Goal: Communication & Community: Connect with others

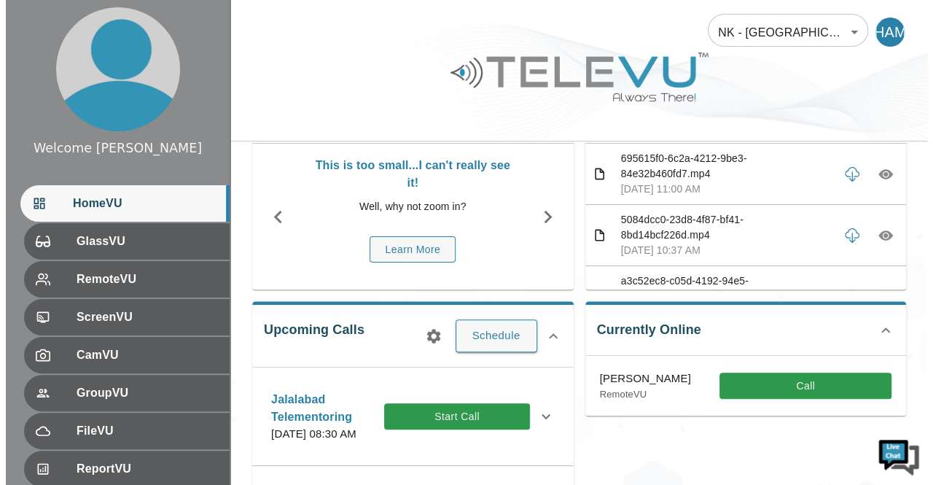
scroll to position [77, 0]
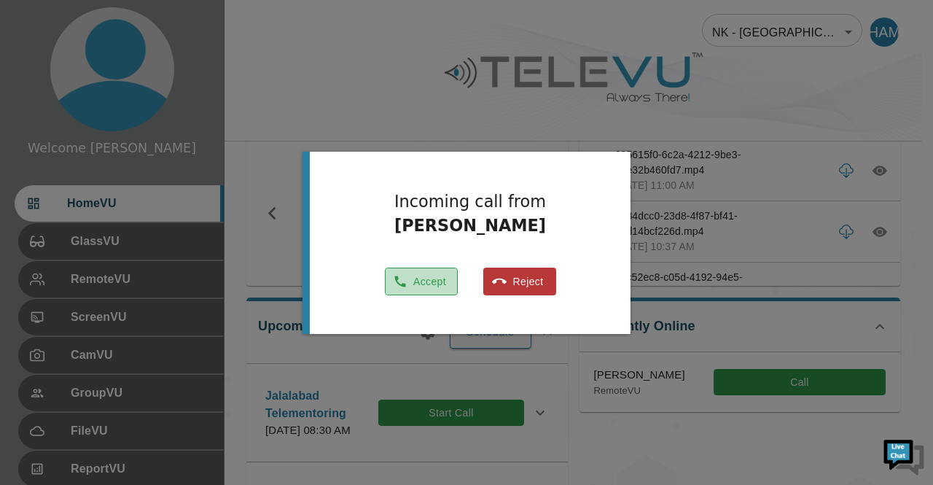
click at [424, 288] on button "Accept" at bounding box center [421, 282] width 73 height 28
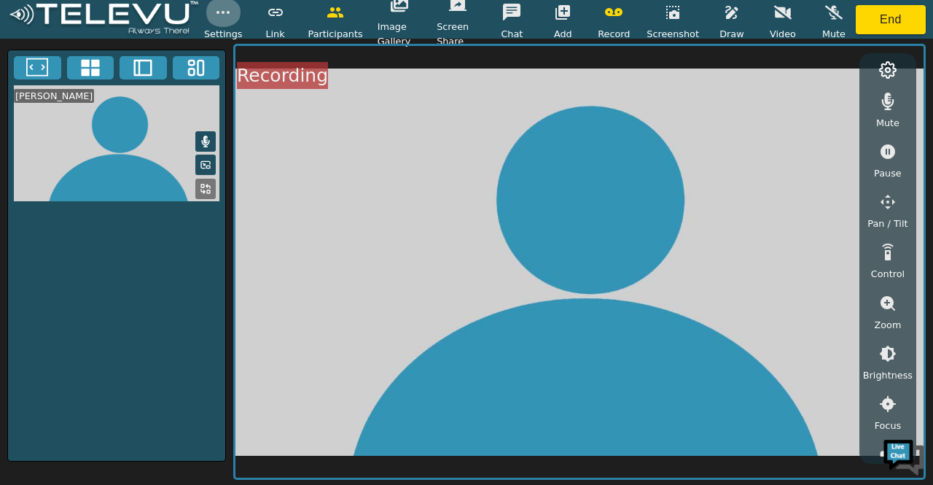
click at [220, 15] on icon "button" at bounding box center [222, 12] width 17 height 17
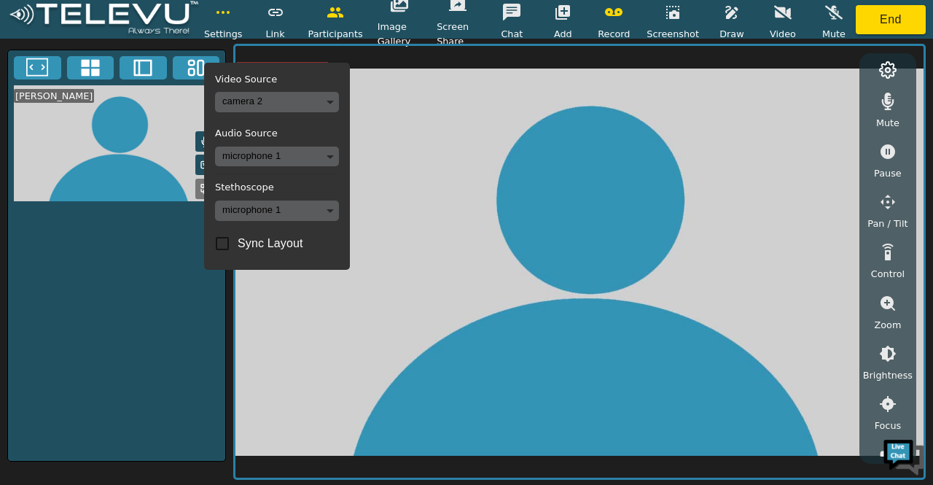
click at [373, 119] on video at bounding box center [579, 262] width 688 height 432
click at [381, 157] on video at bounding box center [579, 262] width 688 height 432
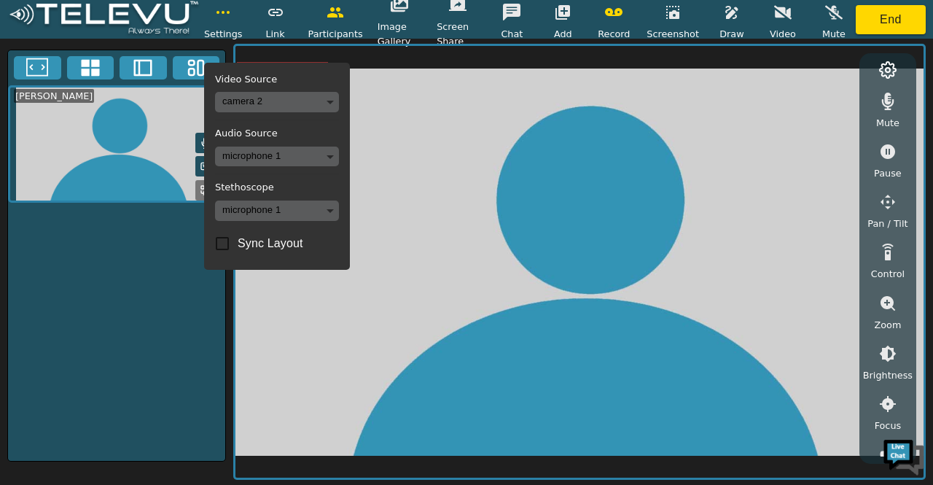
click at [374, 106] on video at bounding box center [579, 262] width 688 height 432
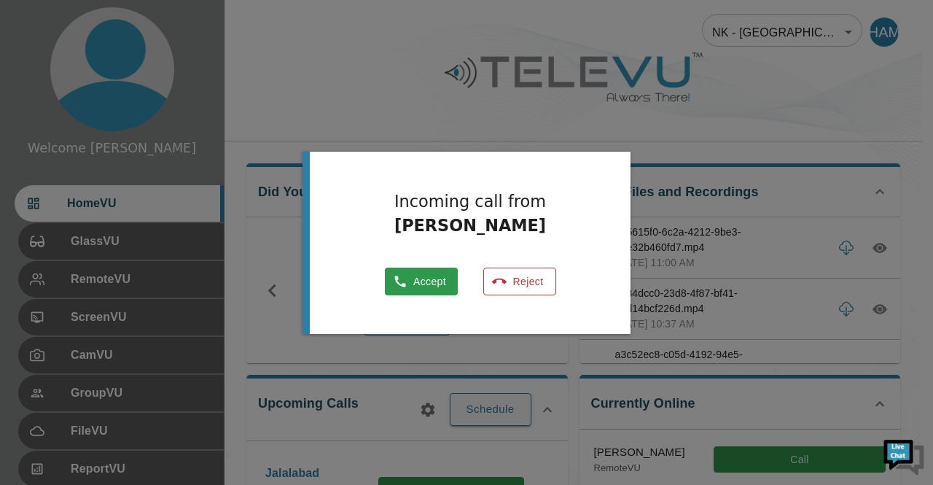
click at [542, 276] on button "Reject" at bounding box center [519, 282] width 73 height 28
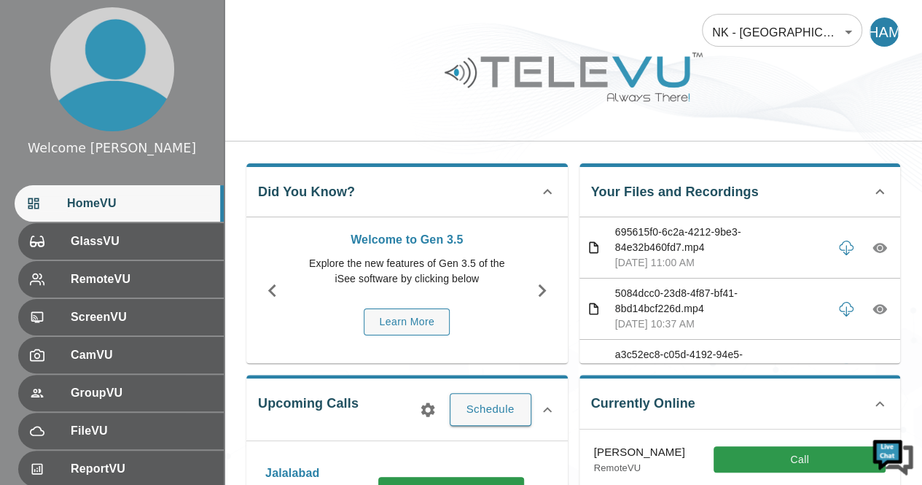
click at [462, 304] on div "Welcome to Gen 3.5 Explore the new features of Gen 3.5 of the iSee software by …" at bounding box center [407, 290] width 218 height 119
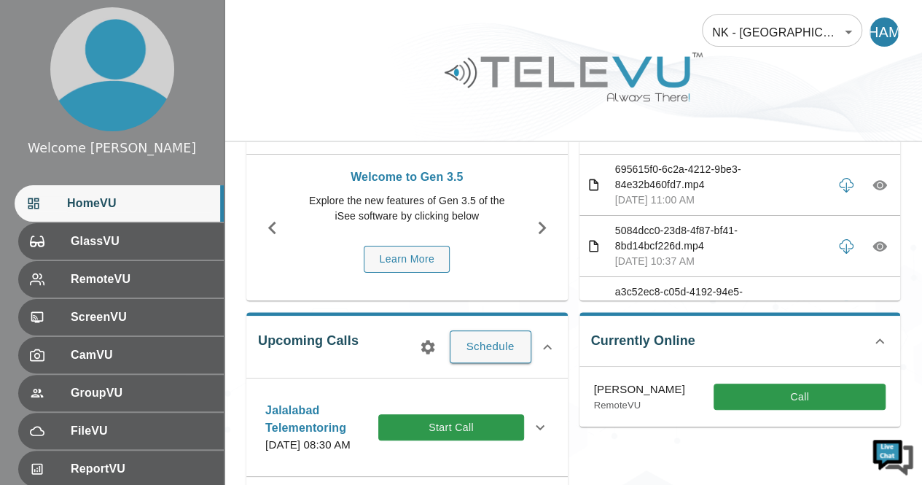
scroll to position [85, 0]
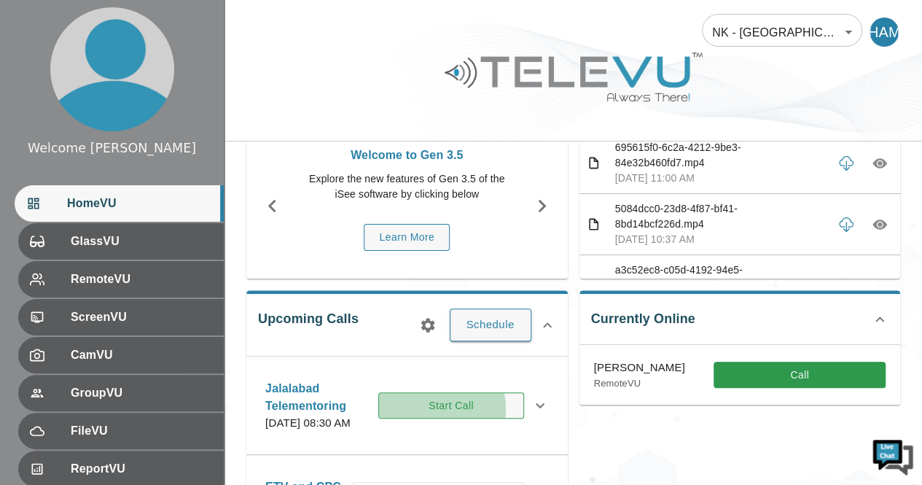
click at [434, 416] on button "Start Call" at bounding box center [450, 405] width 145 height 27
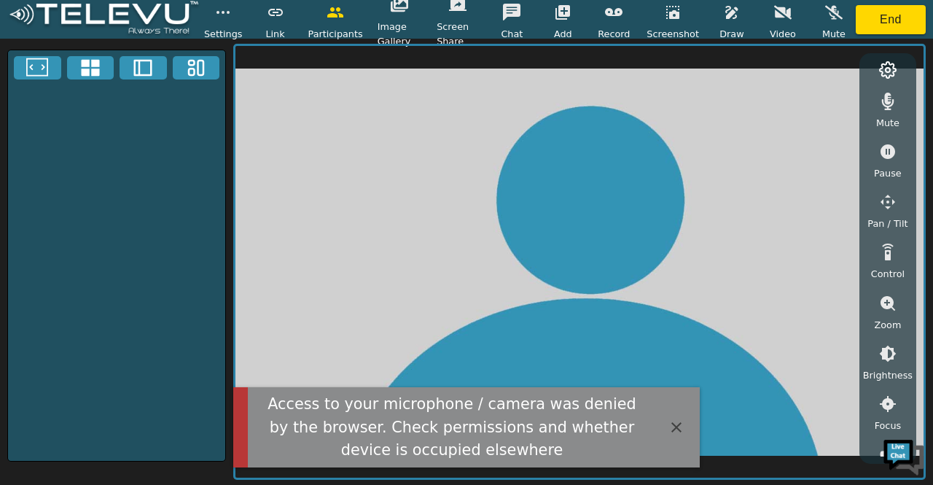
click at [426, 416] on div "Access to your microphone / camera was denied by the browser. Check permissions…" at bounding box center [452, 427] width 391 height 69
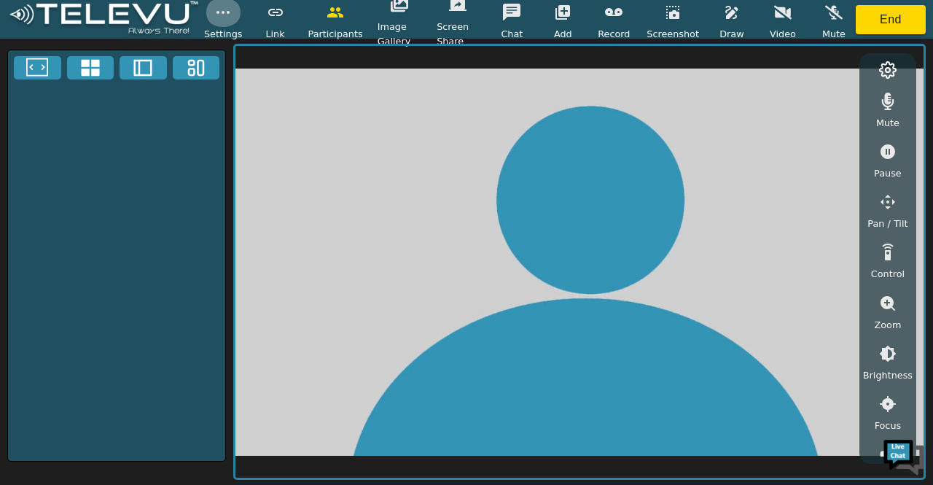
click at [224, 8] on icon "button" at bounding box center [222, 12] width 17 height 17
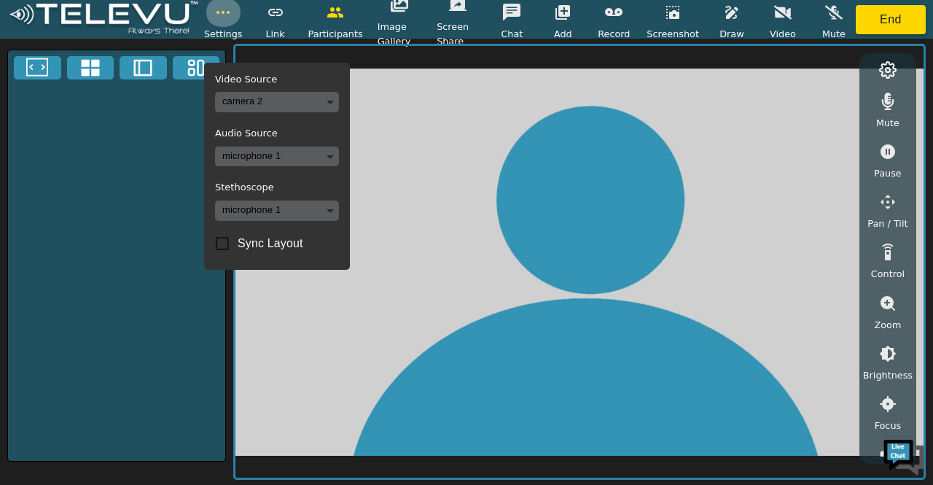
click at [224, 8] on icon "button" at bounding box center [222, 12] width 17 height 17
